Goal: Book appointment/travel/reservation

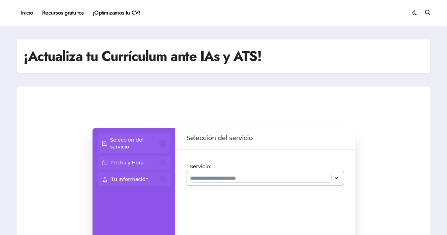
click at [252, 179] on input "Servicio:" at bounding box center [261, 178] width 141 height 8
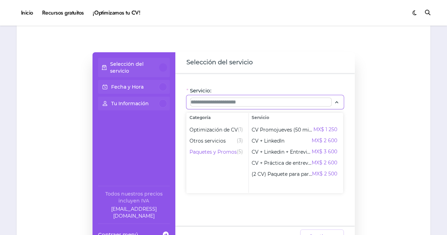
scroll to position [51, 0]
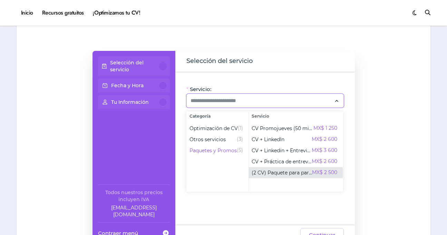
click at [290, 170] on span "(2 CV) Paquete para parejas" at bounding box center [282, 172] width 60 height 7
type input "**********"
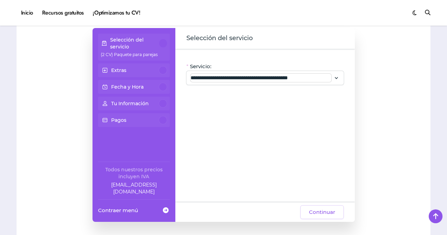
scroll to position [77, 0]
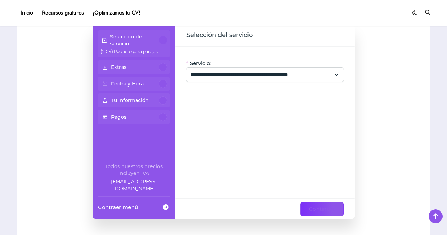
click at [324, 212] on span "Continuar" at bounding box center [322, 208] width 26 height 8
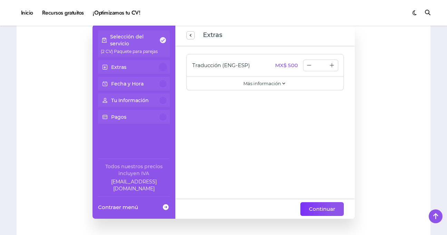
click at [312, 209] on span "Continuar" at bounding box center [322, 208] width 26 height 8
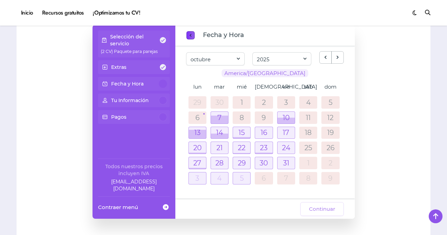
click at [189, 34] on span "previous step" at bounding box center [191, 35] width 6 height 9
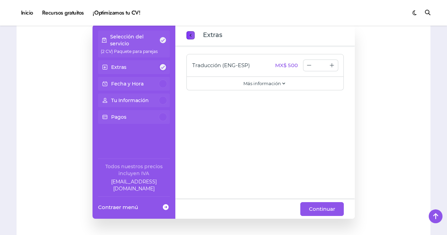
click at [187, 36] on button "previous step" at bounding box center [191, 35] width 8 height 8
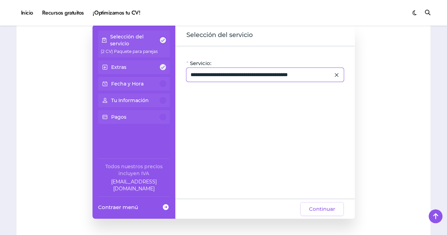
click at [288, 79] on div "**********" at bounding box center [266, 75] width 158 height 14
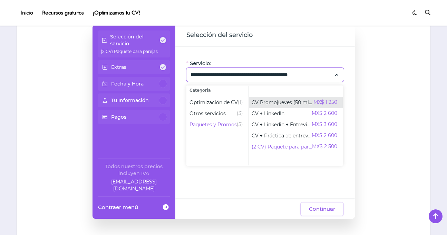
click at [288, 99] on span "CV Promojueves (50 min)" at bounding box center [283, 102] width 62 height 7
type input "**********"
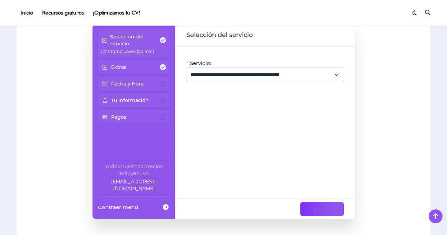
click at [334, 212] on span "Continuar" at bounding box center [322, 208] width 26 height 8
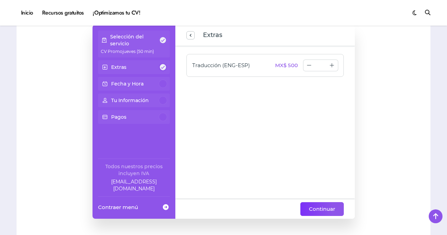
click at [325, 208] on span "Continuar" at bounding box center [322, 208] width 26 height 8
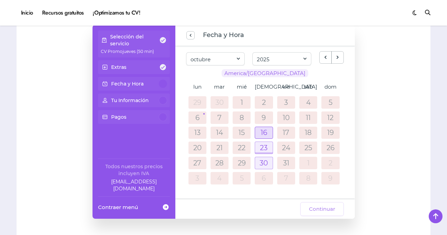
click at [265, 132] on div at bounding box center [263, 133] width 17 height 12
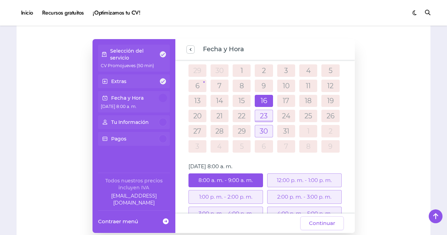
scroll to position [41, 0]
